Goal: Information Seeking & Learning: Find specific fact

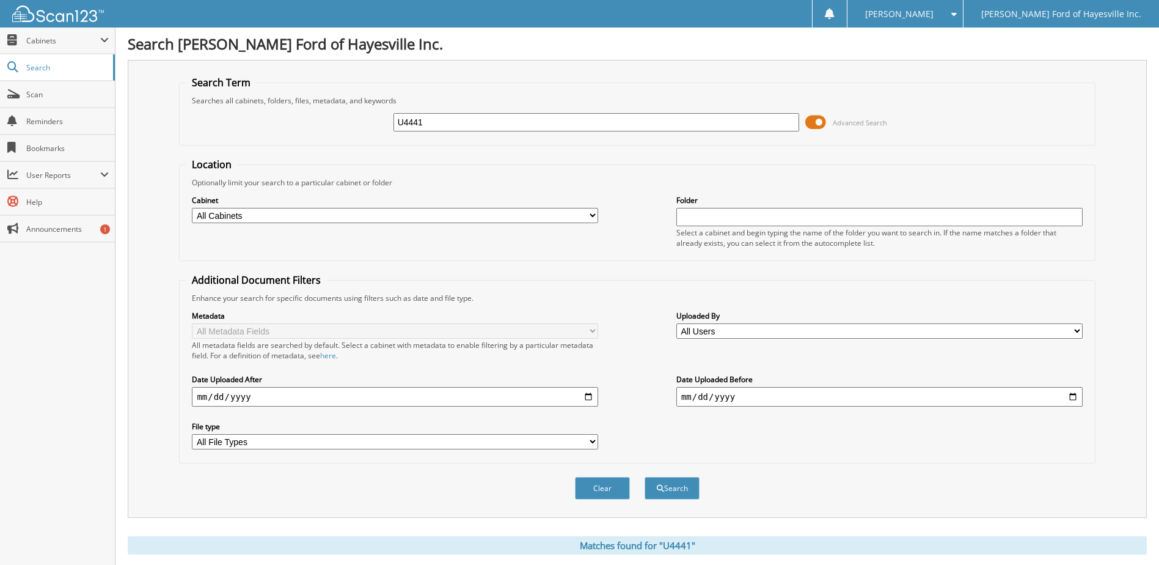
drag, startPoint x: 453, startPoint y: 126, endPoint x: 219, endPoint y: 151, distance: 235.4
click at [219, 150] on form "Search Term Searches all cabinets, folders, files, metadata, and keywords U4441…" at bounding box center [637, 294] width 916 height 437
click at [34, 94] on span "Scan" at bounding box center [67, 94] width 83 height 10
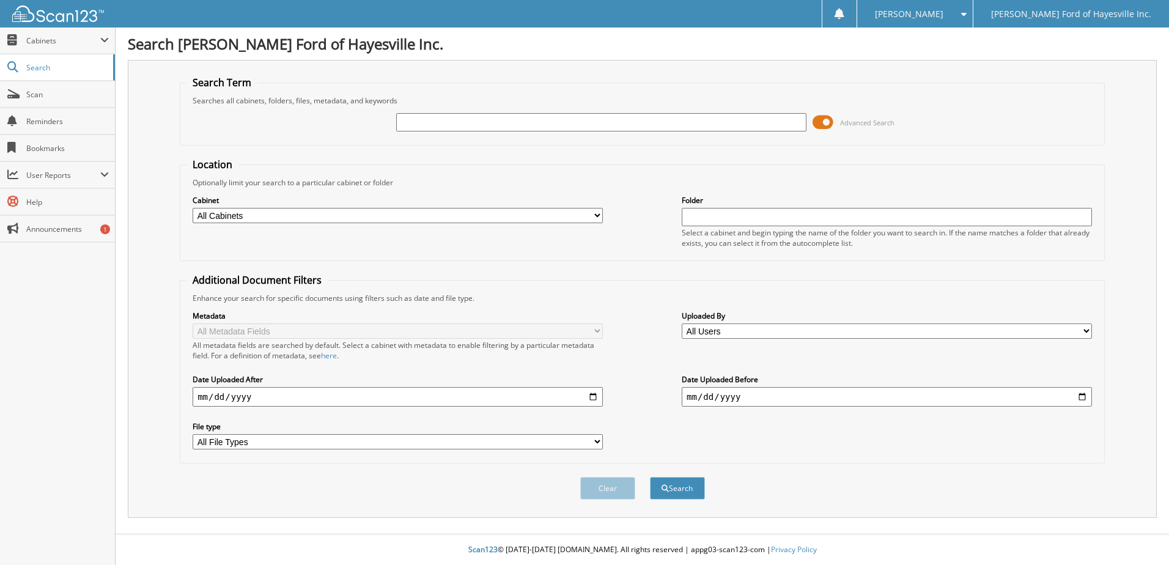
click at [407, 121] on input "text" at bounding box center [601, 122] width 410 height 18
type input "1FTFW1E52MFA56284"
click at [650, 477] on button "Search" at bounding box center [677, 488] width 55 height 23
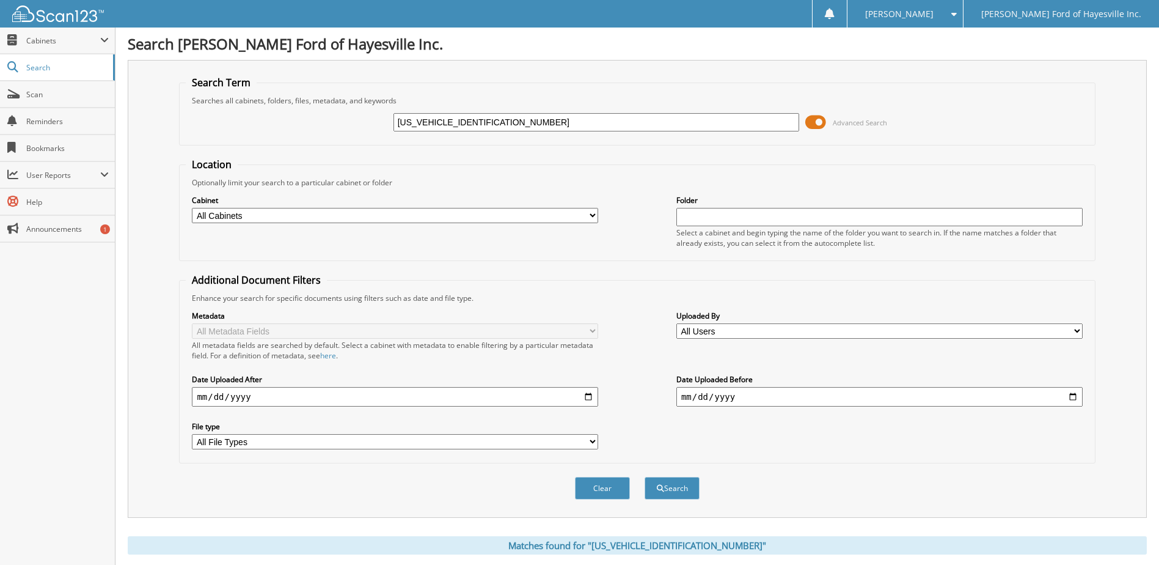
drag, startPoint x: 504, startPoint y: 115, endPoint x: 262, endPoint y: 142, distance: 243.5
click at [279, 142] on fieldset "Search Term Searches all cabinets, folders, files, metadata, and keywords 1FTFW…" at bounding box center [637, 111] width 916 height 70
type input "T9090"
click at [645, 477] on button "Search" at bounding box center [672, 488] width 55 height 23
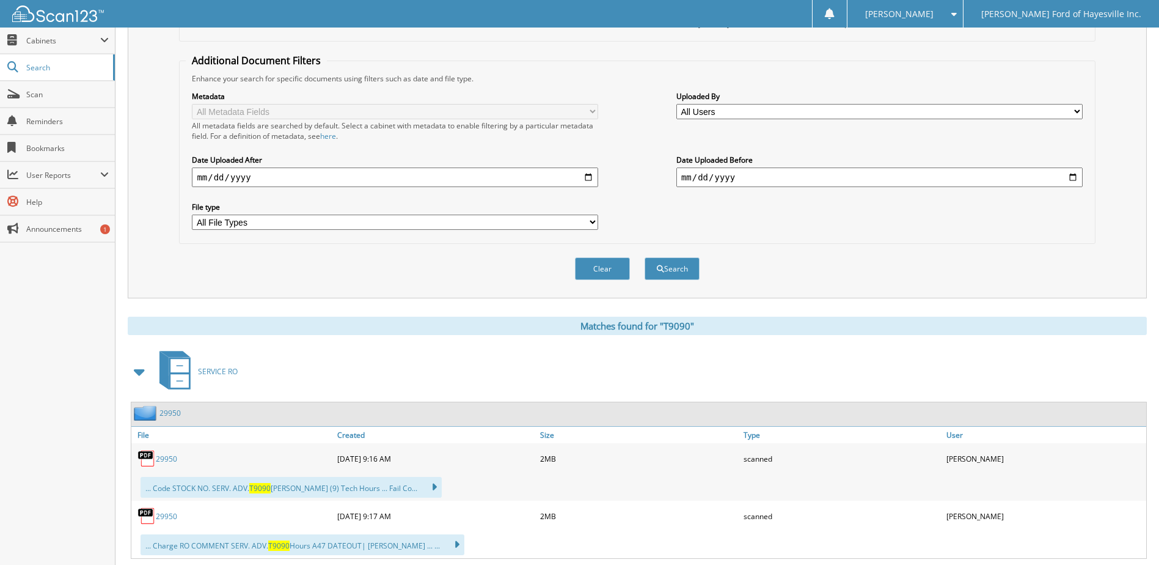
scroll to position [350, 0]
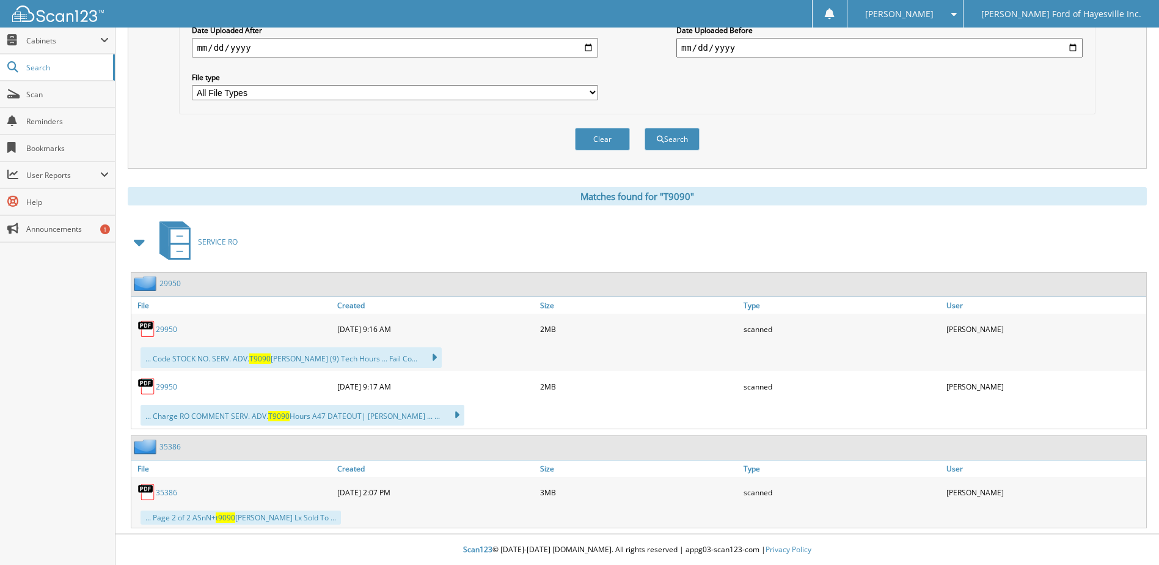
click at [169, 329] on link "29950" at bounding box center [166, 329] width 21 height 10
click at [164, 328] on link "29950" at bounding box center [166, 329] width 21 height 10
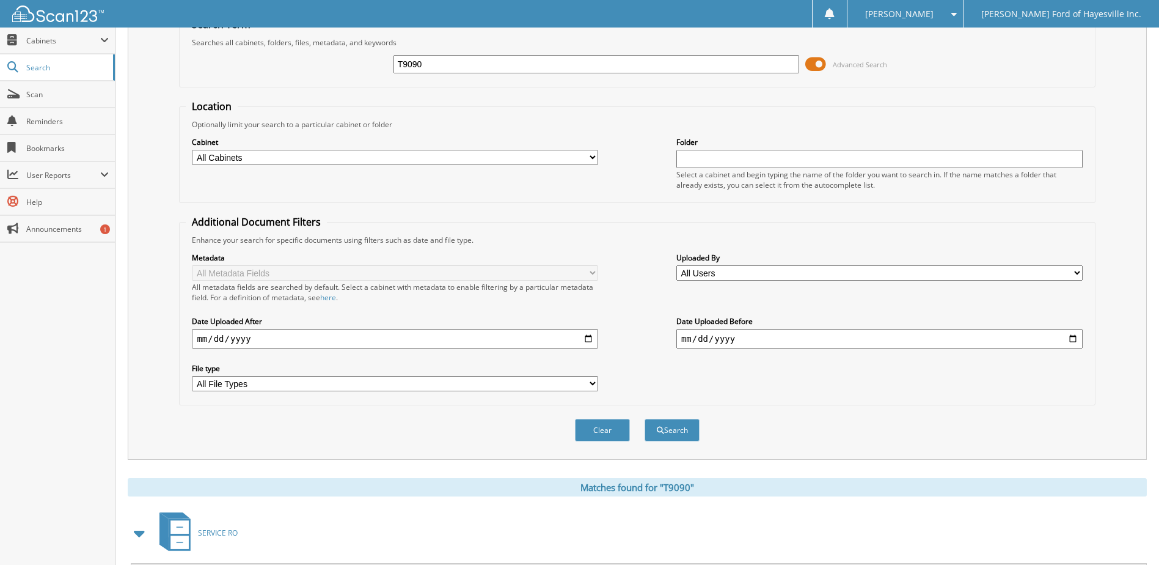
scroll to position [0, 0]
